Goal: Task Accomplishment & Management: Complete application form

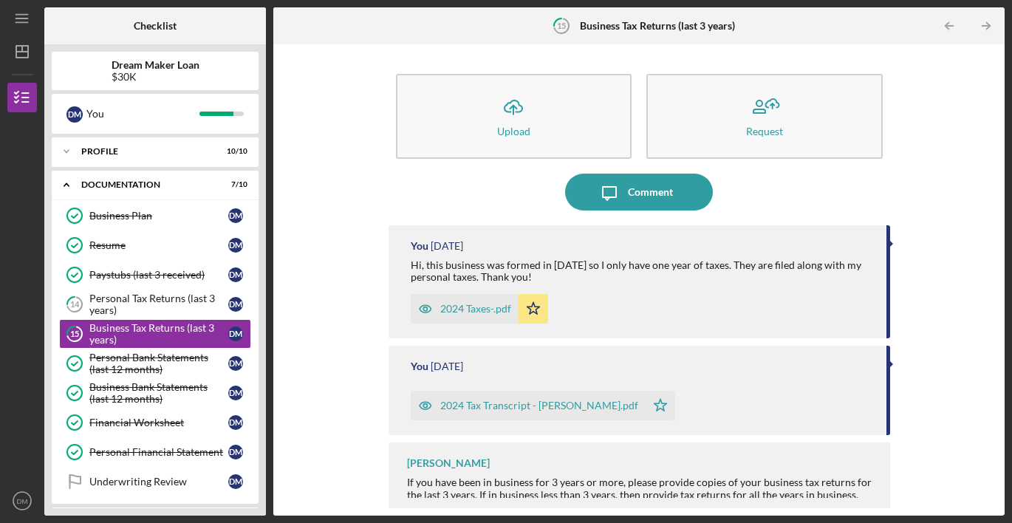
scroll to position [8, 0]
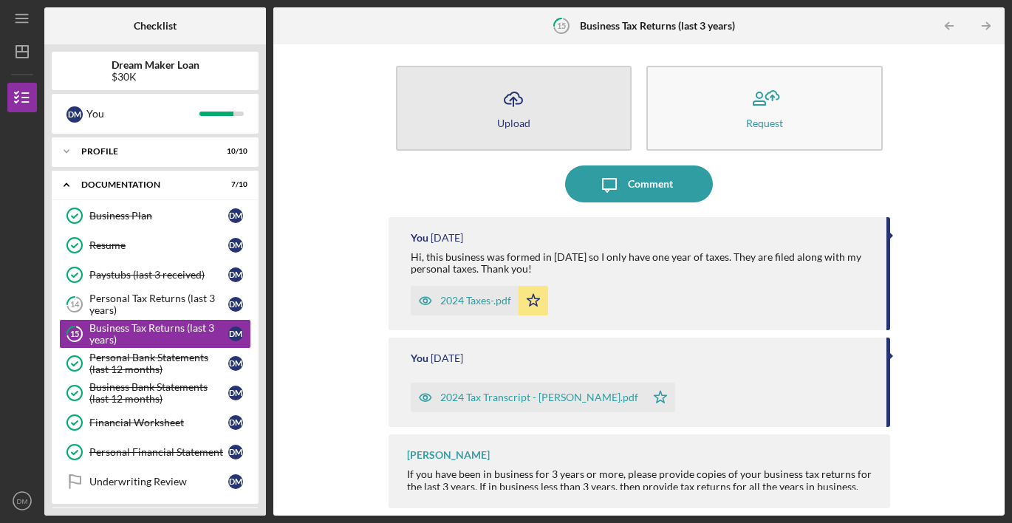
click at [497, 84] on icon "Icon/Upload" at bounding box center [513, 99] width 37 height 37
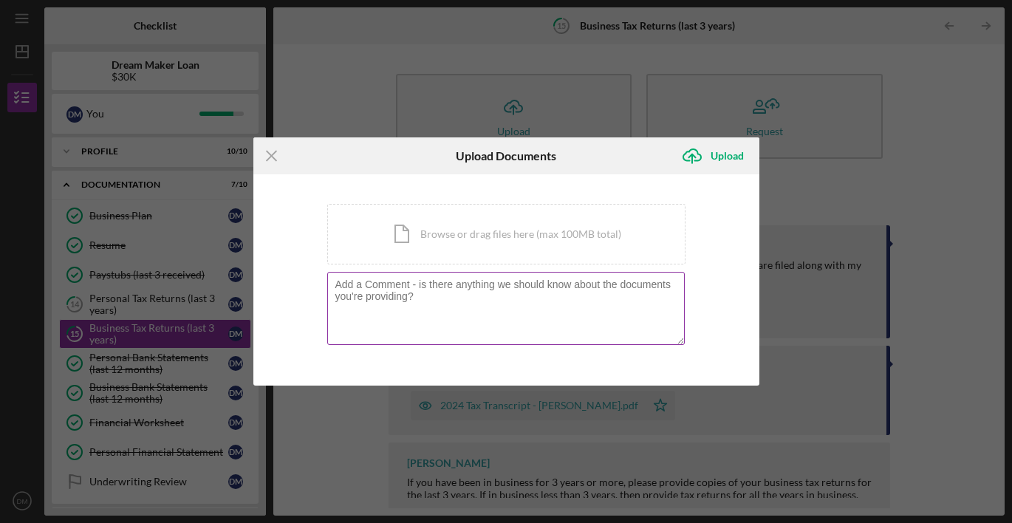
click at [601, 296] on textarea at bounding box center [506, 308] width 358 height 72
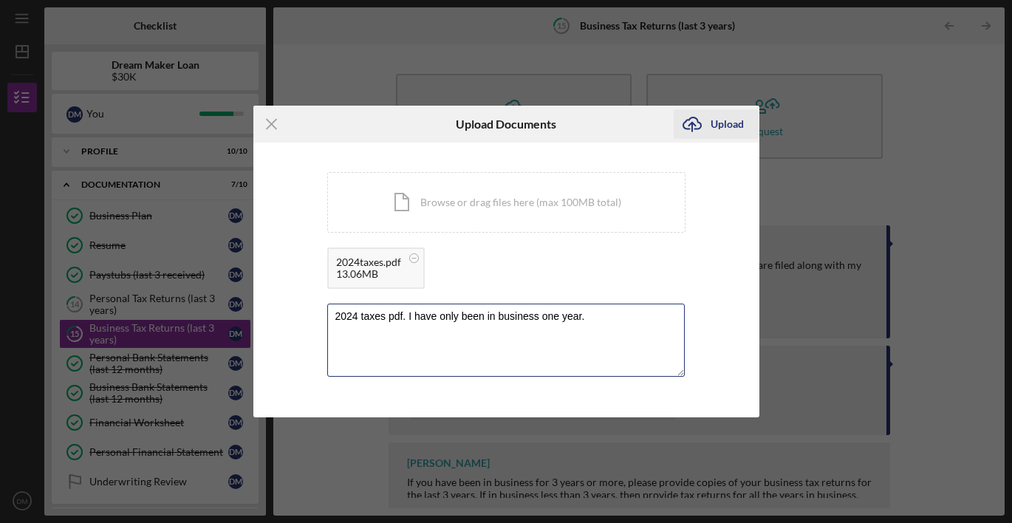
type textarea "2024 taxes pdf. I have only been in business one year."
click at [718, 116] on div "Upload" at bounding box center [727, 124] width 33 height 30
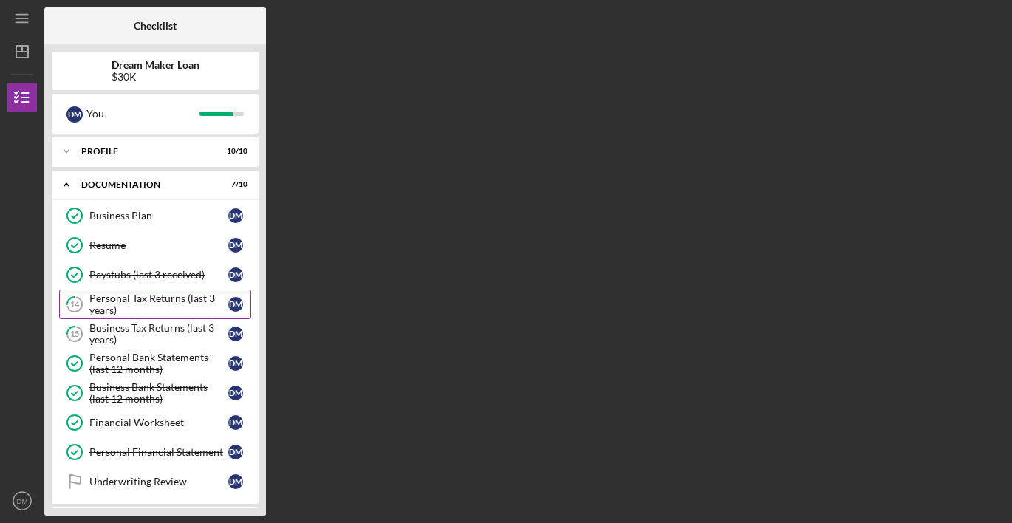
click at [189, 295] on div "Personal Tax Returns (last 3 years)" at bounding box center [158, 305] width 139 height 24
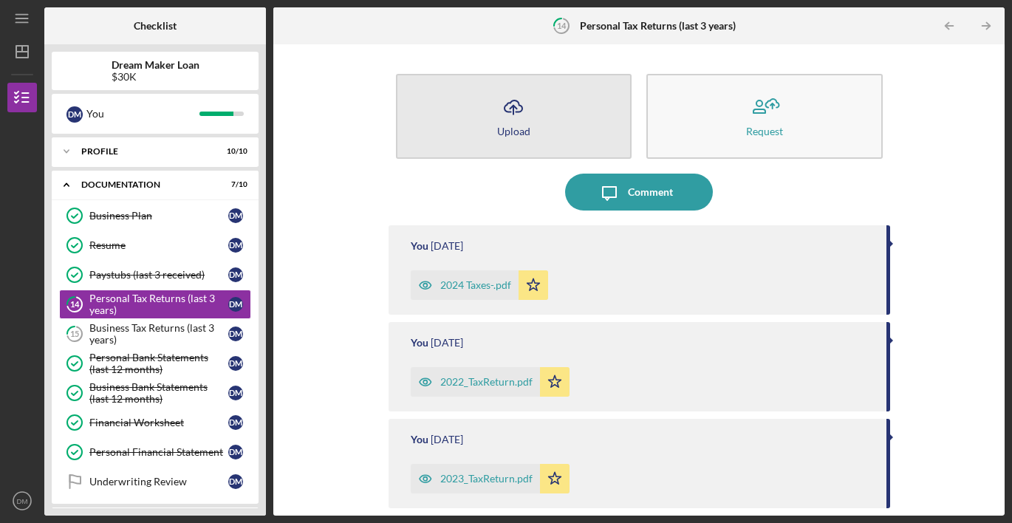
click at [514, 117] on icon "Icon/Upload" at bounding box center [513, 107] width 37 height 37
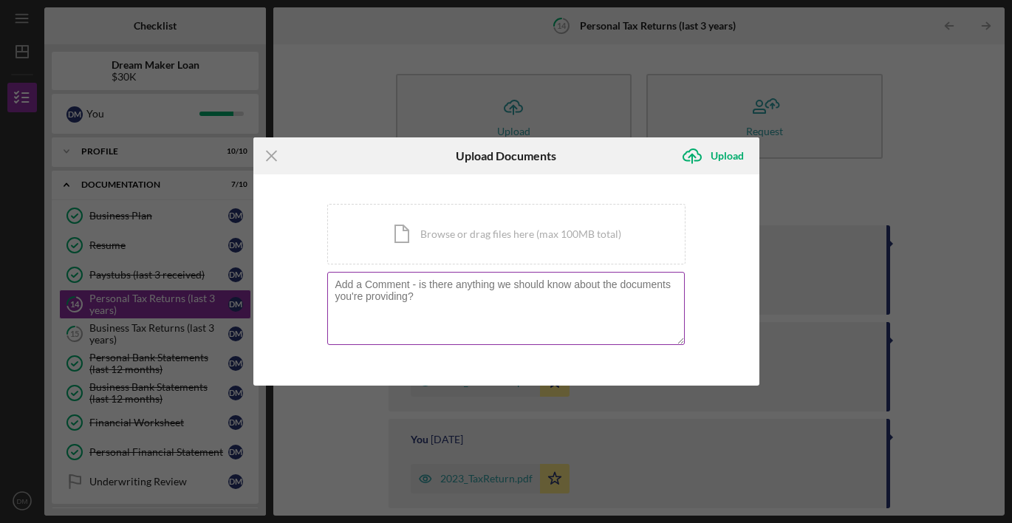
click at [505, 290] on textarea at bounding box center [506, 308] width 358 height 72
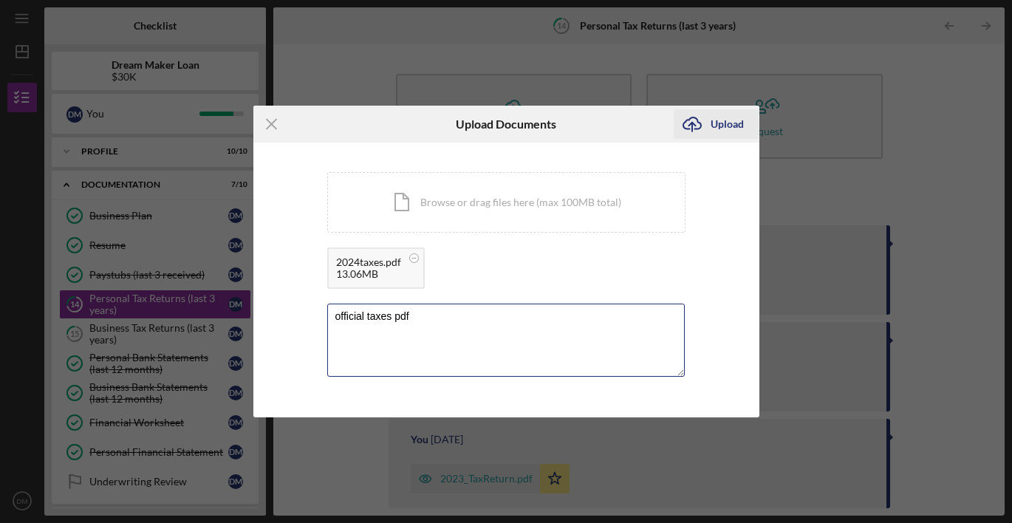
type textarea "official taxes pdf"
click at [720, 123] on div "Upload" at bounding box center [727, 124] width 33 height 30
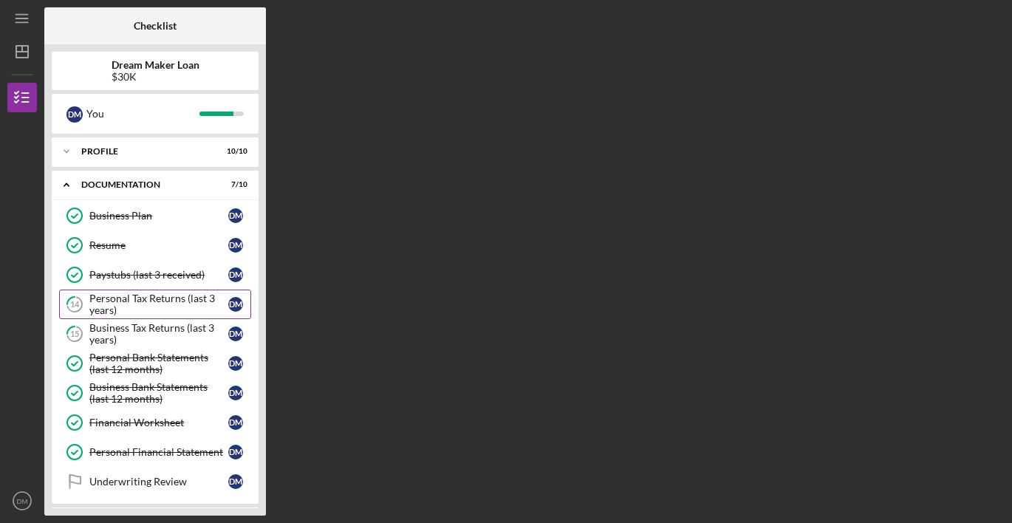
click at [173, 299] on div "Personal Tax Returns (last 3 years)" at bounding box center [158, 305] width 139 height 24
